Goal: Check status: Check status

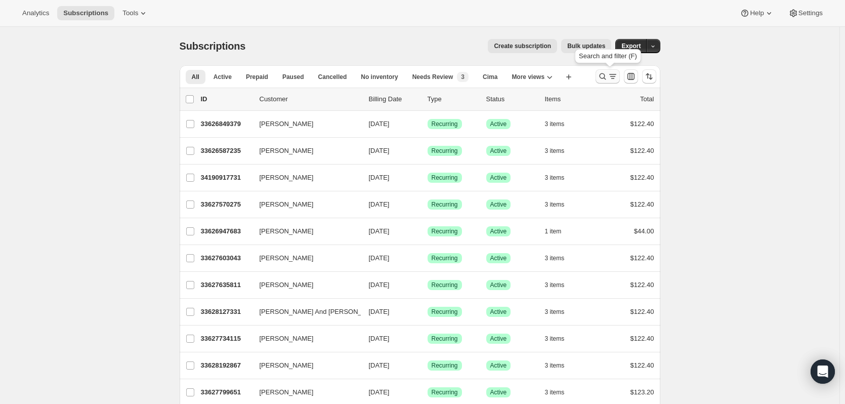
click at [607, 70] on button "Search and filter results" at bounding box center [608, 76] width 24 height 14
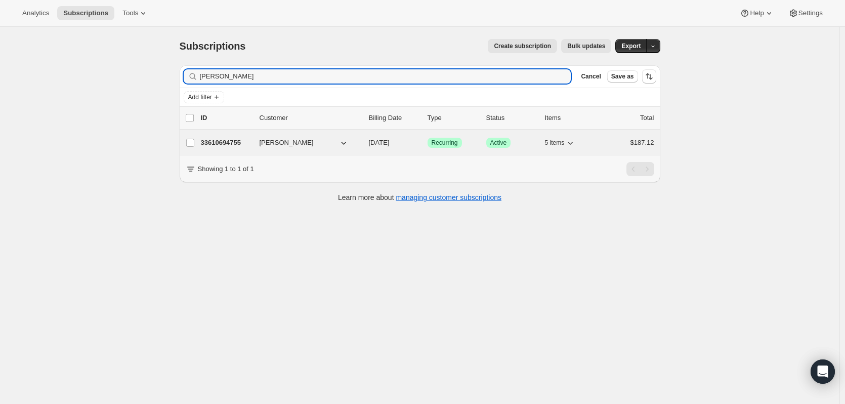
type input "kim judkins"
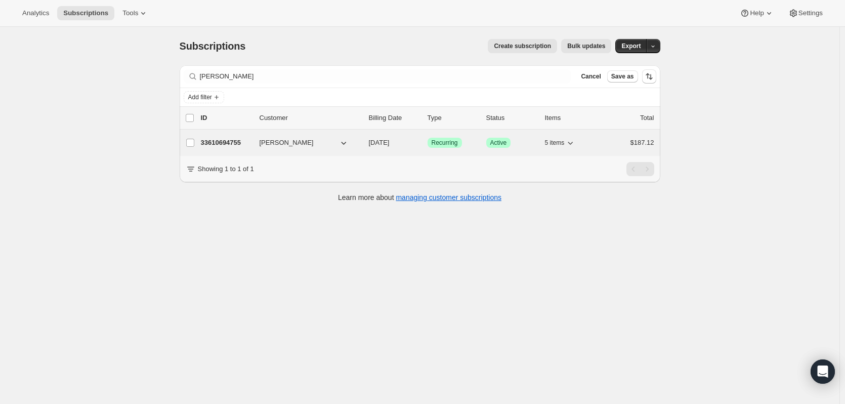
click at [227, 142] on p "33610694755" at bounding box center [226, 143] width 51 height 10
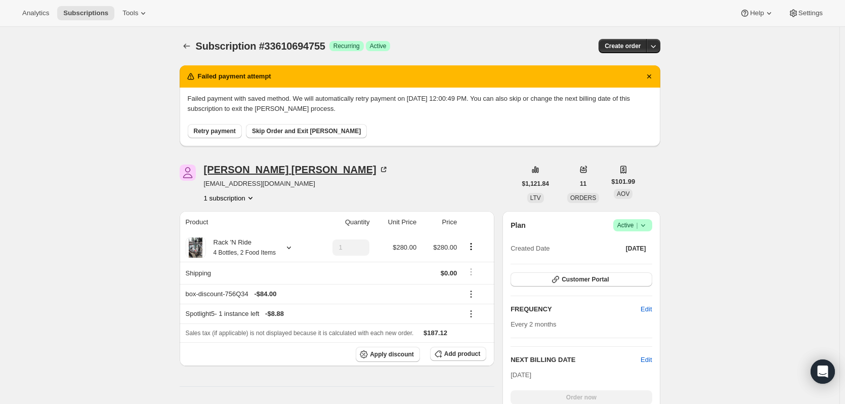
click at [379, 170] on icon at bounding box center [384, 170] width 10 height 10
